Goal: Information Seeking & Learning: Check status

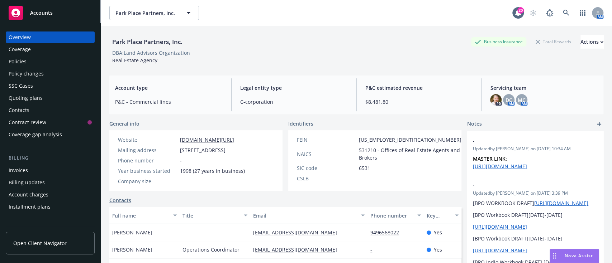
click at [25, 66] on div "Policies" at bounding box center [18, 61] width 18 height 11
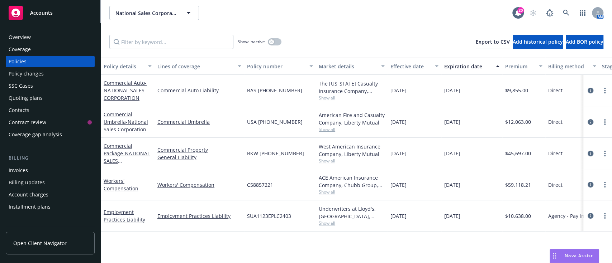
click at [20, 100] on div "Quoting plans" at bounding box center [26, 97] width 34 height 11
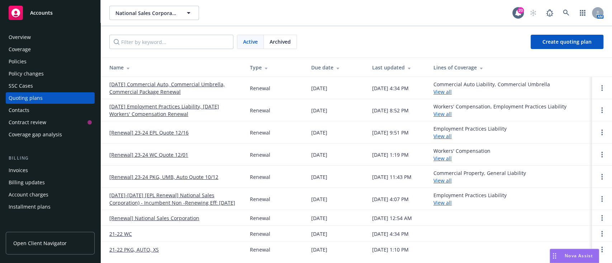
click at [163, 87] on link "10/12/25 Commercial Auto, Commercial Umbrella, Commercial Package Renewal" at bounding box center [173, 88] width 129 height 15
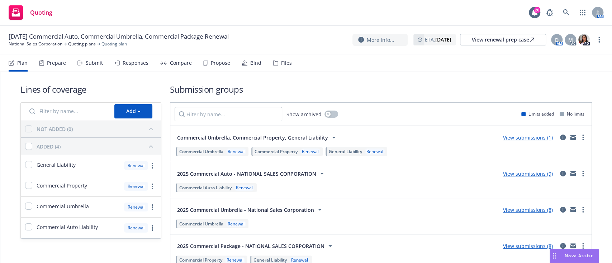
scroll to position [39, 0]
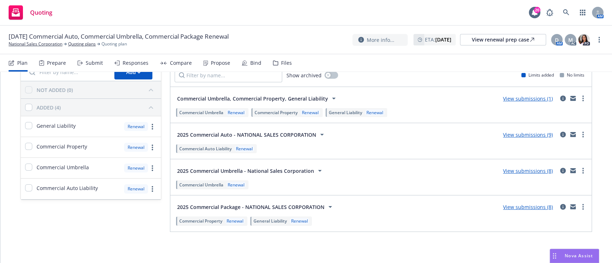
click at [139, 60] on div "Responses" at bounding box center [136, 63] width 26 height 6
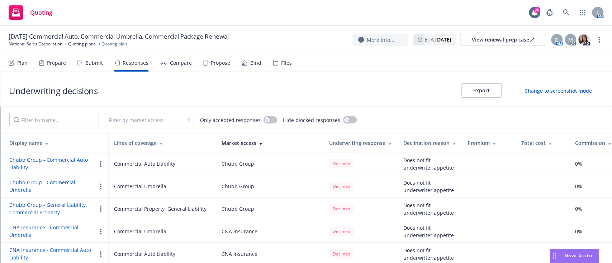
click at [87, 67] on div "Submit" at bounding box center [89, 62] width 25 height 17
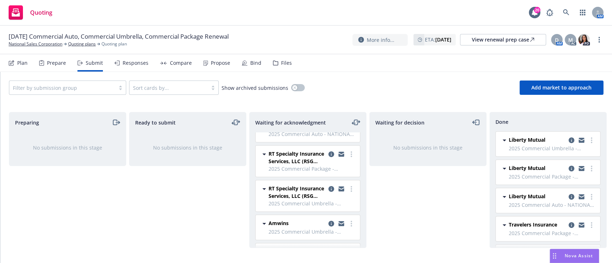
scroll to position [187, 0]
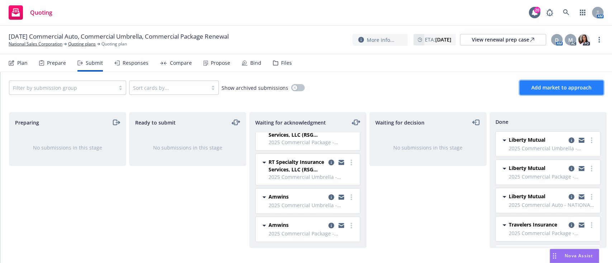
click at [558, 89] on span "Add market to approach" at bounding box center [561, 87] width 60 height 7
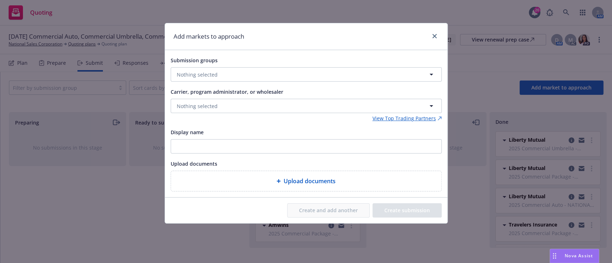
click at [192, 67] on div "Submission groups Nothing selected" at bounding box center [306, 69] width 271 height 26
click at [194, 70] on button "Nothing selected" at bounding box center [306, 74] width 271 height 14
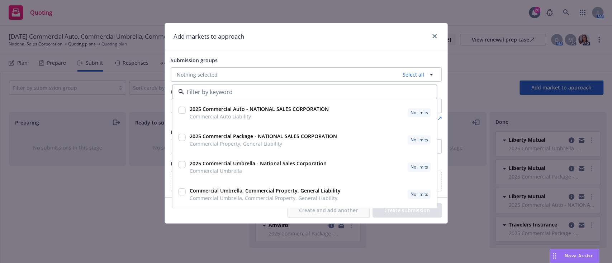
click at [179, 113] on input "checkbox" at bounding box center [181, 110] width 7 height 7
checkbox input "true"
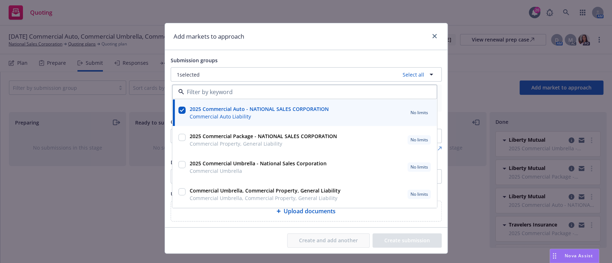
click at [280, 237] on div "Create and add another Create submission" at bounding box center [306, 241] width 271 height 14
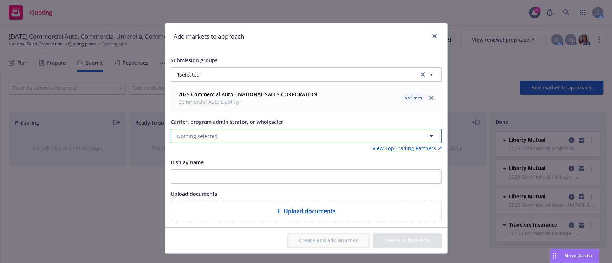
click at [251, 140] on button "Nothing selected" at bounding box center [306, 136] width 271 height 14
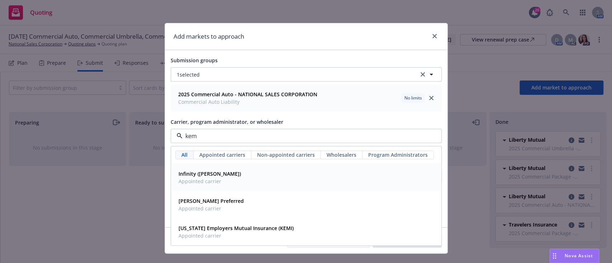
click at [240, 179] on div "Infinity (Kemper) Appointed carrier" at bounding box center [306, 178] width 261 height 18
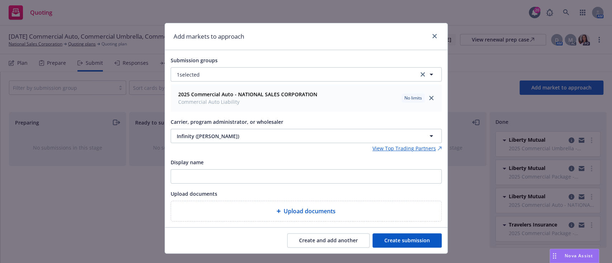
click at [313, 245] on button "Create and add another" at bounding box center [328, 241] width 82 height 14
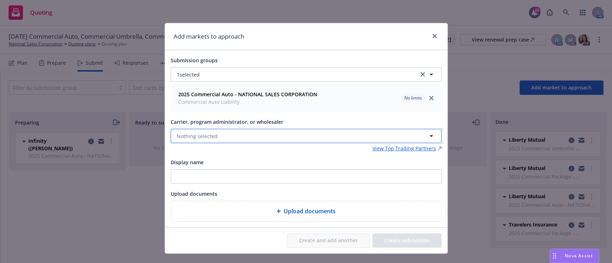
click at [232, 139] on button "Nothing selected" at bounding box center [306, 136] width 271 height 14
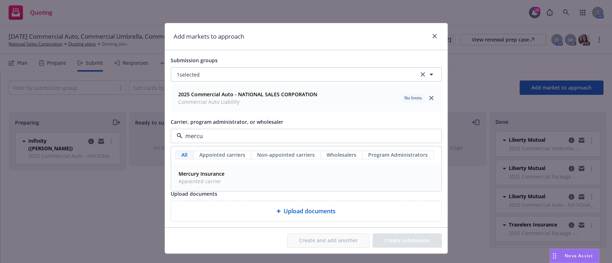
click at [233, 178] on div "Mercury Insurance Appointed carrier" at bounding box center [306, 178] width 261 height 18
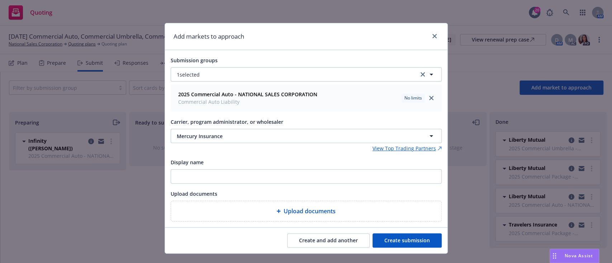
click at [319, 247] on button "Create and add another" at bounding box center [328, 241] width 82 height 14
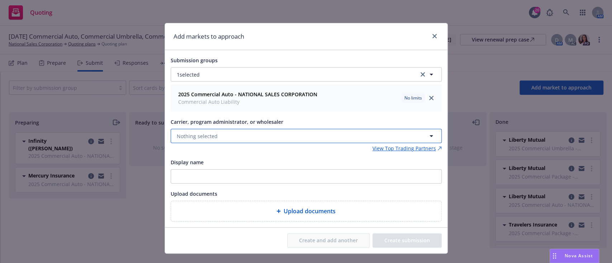
click at [226, 136] on button "Nothing selected" at bounding box center [306, 136] width 271 height 14
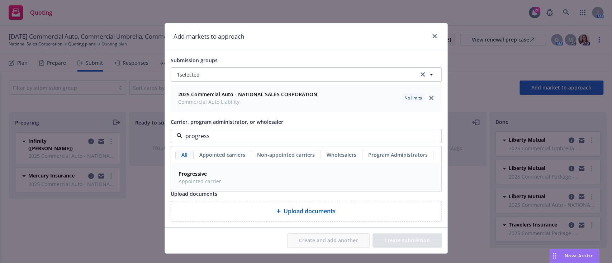
click at [207, 185] on span "Appointed carrier" at bounding box center [199, 182] width 43 height 8
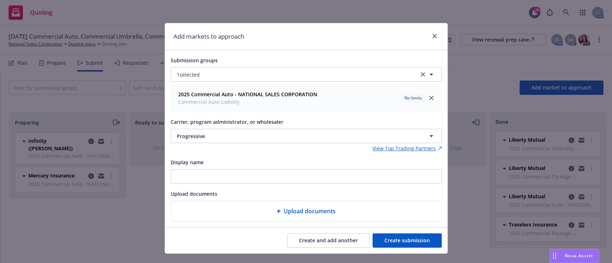
click at [346, 244] on button "Create and add another" at bounding box center [328, 241] width 82 height 14
click at [227, 136] on button "Nothing selected" at bounding box center [306, 136] width 271 height 14
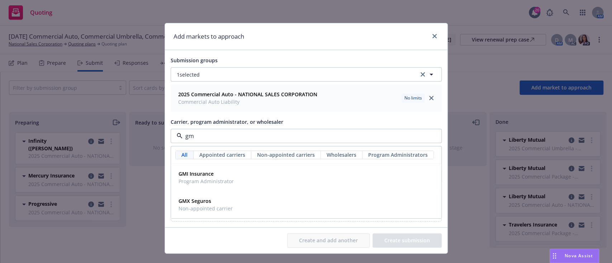
type input "gmi"
click at [214, 178] on span "Program Administrator" at bounding box center [205, 182] width 55 height 8
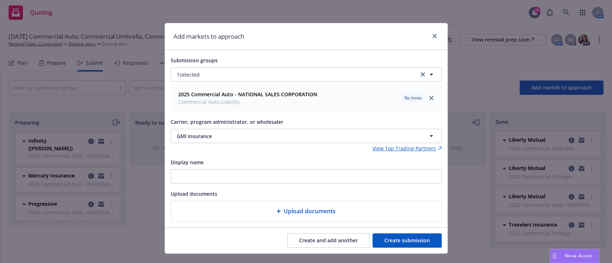
click at [409, 241] on button "Create submission" at bounding box center [406, 241] width 69 height 14
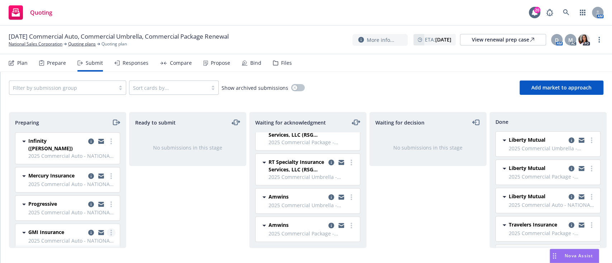
click at [107, 229] on link "more" at bounding box center [111, 233] width 9 height 9
click at [113, 125] on icon "moveRight" at bounding box center [115, 122] width 4 height 5
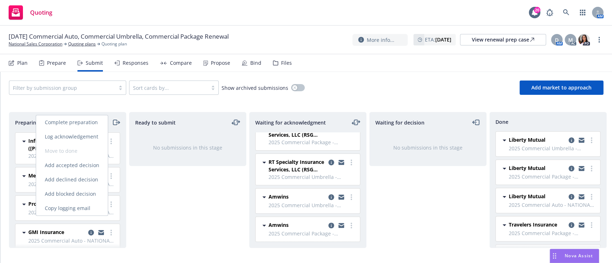
scroll to position [173, 0]
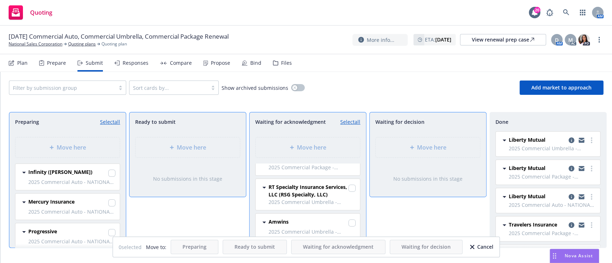
click at [108, 177] on div at bounding box center [111, 174] width 7 height 9
click at [108, 205] on input "checkbox" at bounding box center [111, 203] width 7 height 7
checkbox input "true"
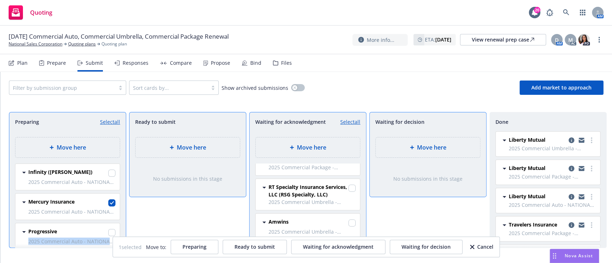
drag, startPoint x: 106, startPoint y: 238, endPoint x: 105, endPoint y: 233, distance: 5.7
click at [105, 233] on div "Infinity (Kemper) 2025 Commercial Auto - NATIONAL SALES CORPORATION Wednesday, …" at bounding box center [66, 206] width 114 height 84
click at [108, 233] on input "checkbox" at bounding box center [111, 232] width 7 height 7
checkbox input "true"
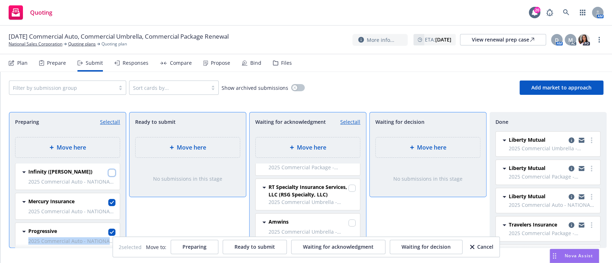
click at [108, 175] on input "checkbox" at bounding box center [111, 173] width 7 height 7
checkbox input "true"
drag, startPoint x: 175, startPoint y: 158, endPoint x: 185, endPoint y: 153, distance: 11.6
click at [185, 153] on div "Move here" at bounding box center [187, 148] width 116 height 32
click at [185, 153] on div "Move here" at bounding box center [187, 148] width 104 height 20
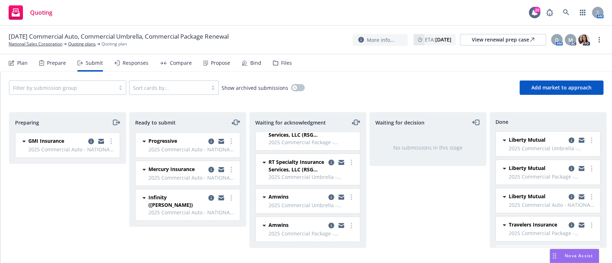
scroll to position [187, 0]
click at [115, 119] on icon "moveRight" at bounding box center [116, 122] width 8 height 9
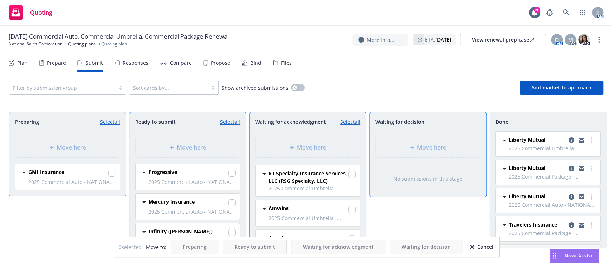
scroll to position [173, 0]
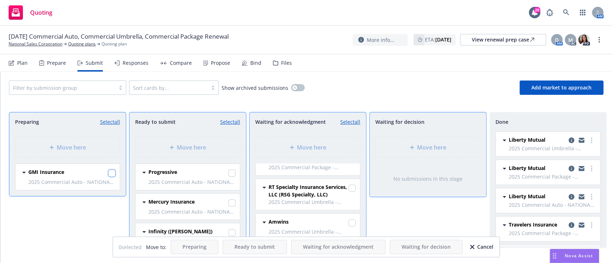
click at [115, 174] on input "checkbox" at bounding box center [111, 173] width 7 height 7
checkbox input "true"
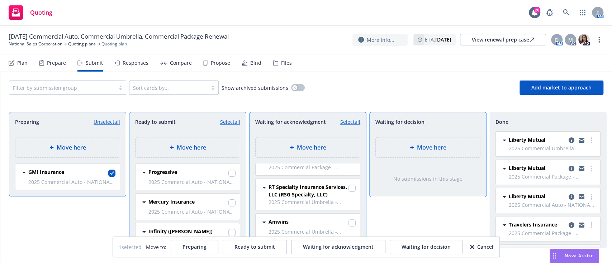
click at [298, 139] on div "Move here" at bounding box center [308, 148] width 104 height 20
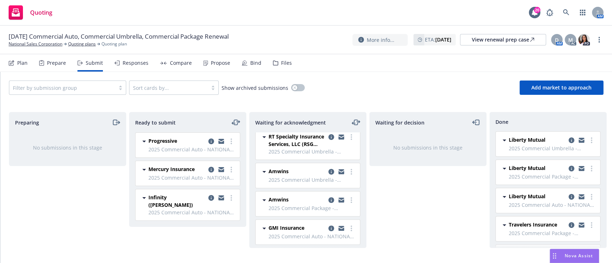
scroll to position [0, 0]
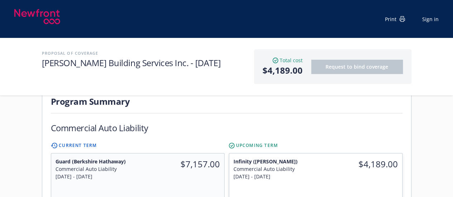
scroll to position [195, 0]
click at [258, 197] on link "View quote document" at bounding box center [263, 200] width 58 height 7
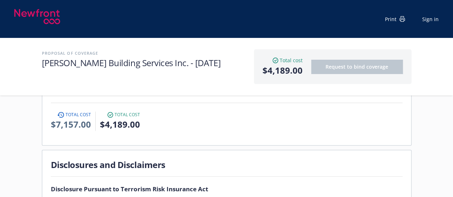
scroll to position [0, 0]
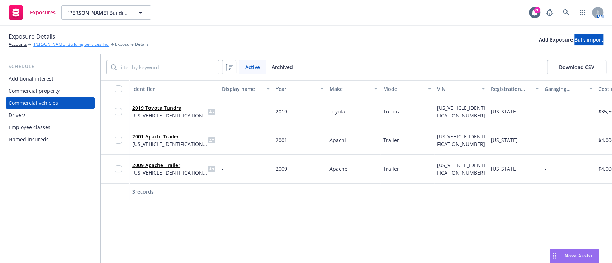
click at [60, 47] on link "[PERSON_NAME] Building Services Inc." at bounding box center [71, 44] width 77 height 6
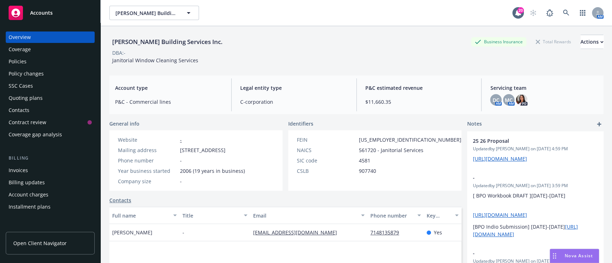
scroll to position [55, 0]
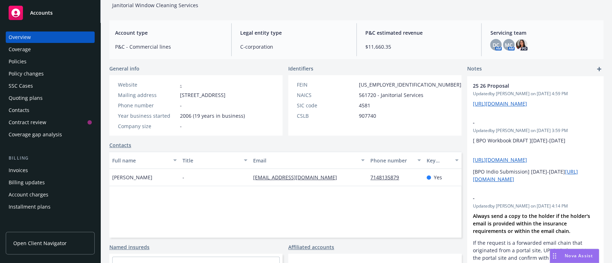
click at [36, 59] on div "Policies" at bounding box center [50, 61] width 83 height 11
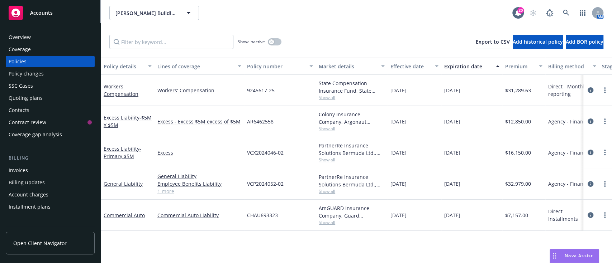
click at [325, 224] on span "Show all" at bounding box center [352, 223] width 66 height 6
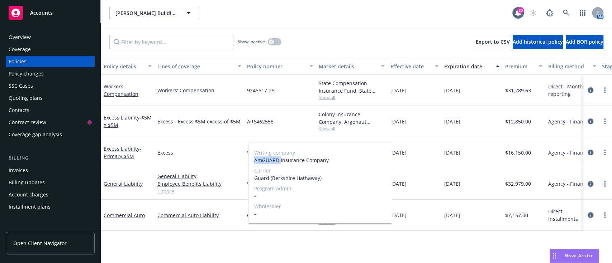
drag, startPoint x: 280, startPoint y: 163, endPoint x: 250, endPoint y: 163, distance: 29.8
click at [250, 163] on div "Writing company AmGUARD Insurance Company Carrier Guard (Berkshire Hathaway) Pr…" at bounding box center [319, 183] width 143 height 80
copy span "AmGUARD"
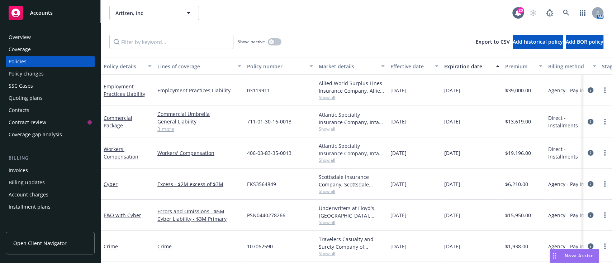
click at [338, 98] on span "Show all" at bounding box center [352, 98] width 66 height 6
